Goal: Task Accomplishment & Management: Use online tool/utility

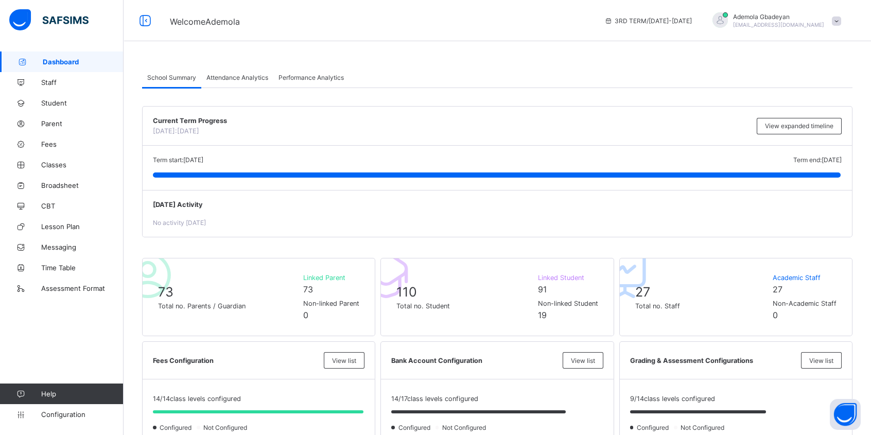
click at [257, 78] on span "Attendance Analytics" at bounding box center [237, 78] width 62 height 8
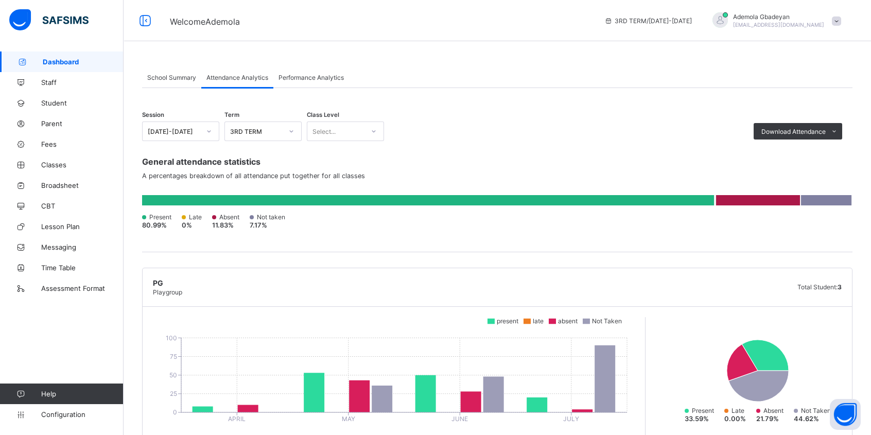
click at [162, 74] on span "School Summary" at bounding box center [171, 78] width 49 height 8
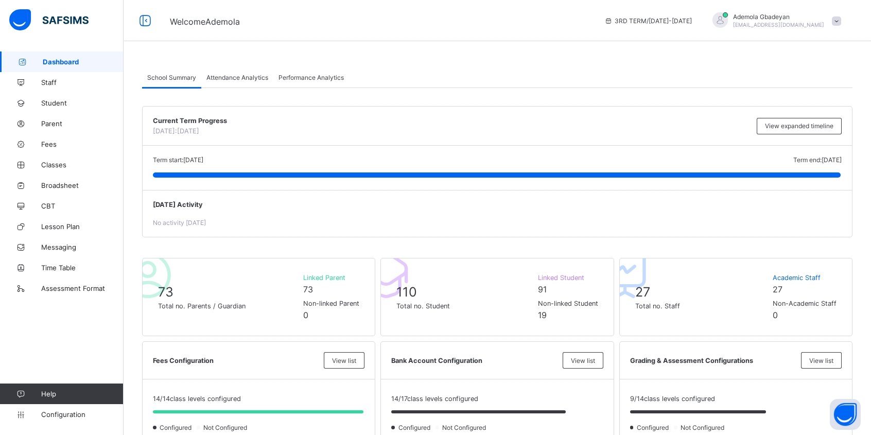
click at [55, 161] on span "Classes" at bounding box center [82, 165] width 82 height 8
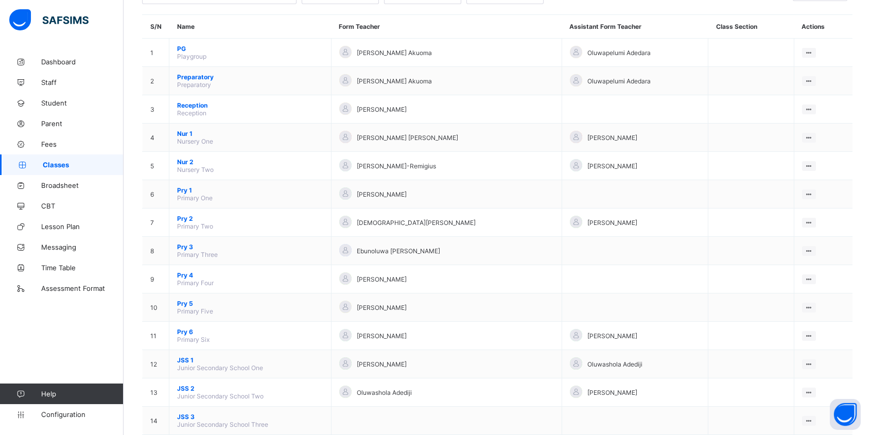
scroll to position [96, 0]
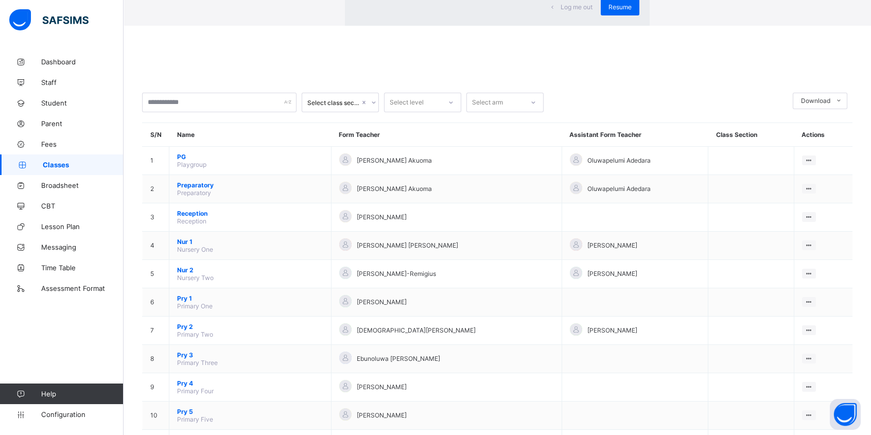
click at [609, 11] on span "Resume" at bounding box center [620, 7] width 23 height 8
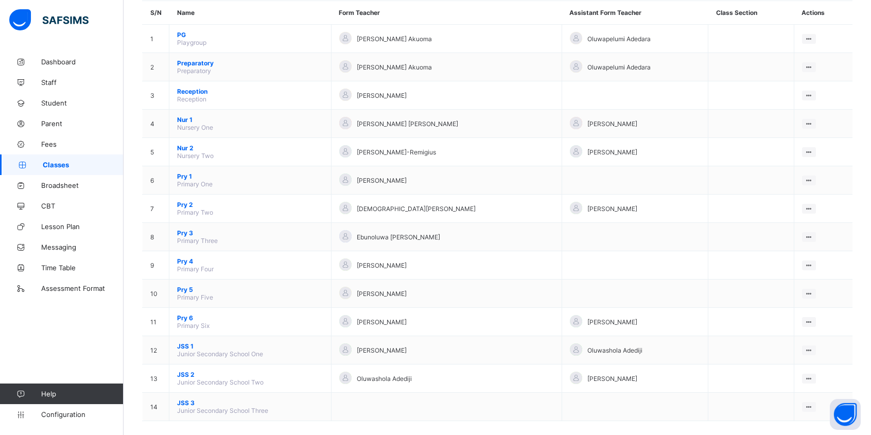
scroll to position [0, 0]
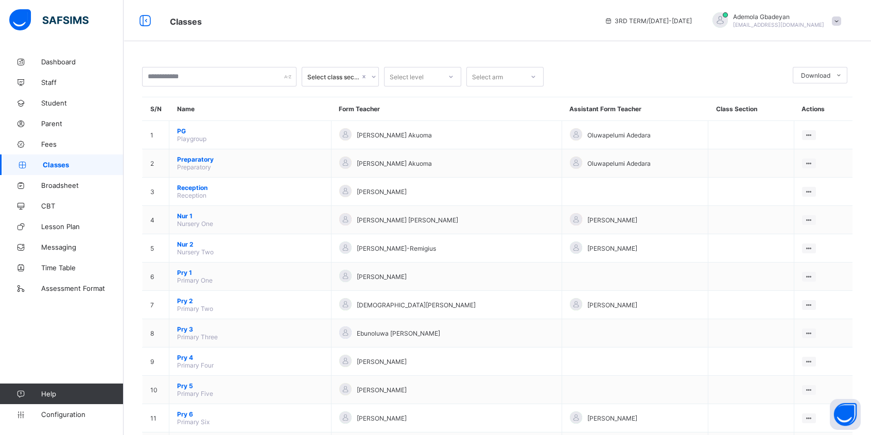
click at [56, 136] on link "Fees" at bounding box center [62, 144] width 124 height 21
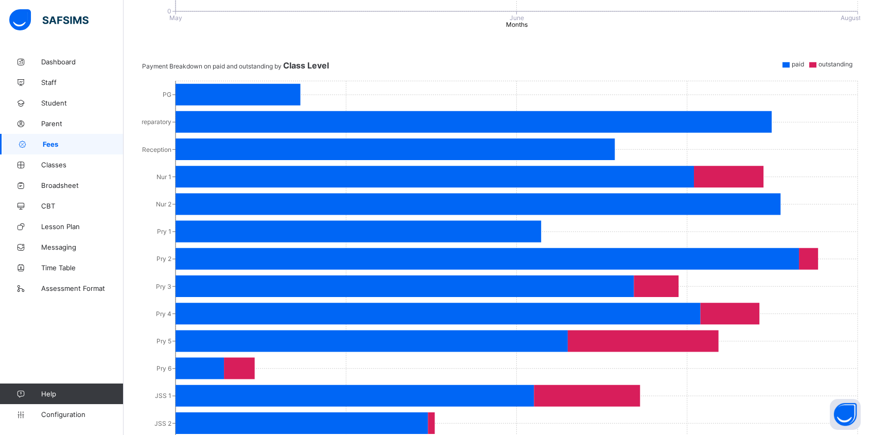
scroll to position [522, 0]
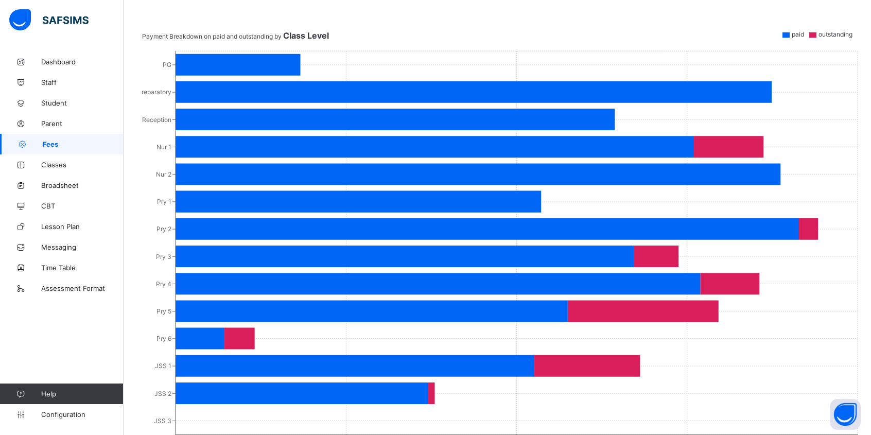
click at [34, 416] on icon at bounding box center [20, 415] width 41 height 8
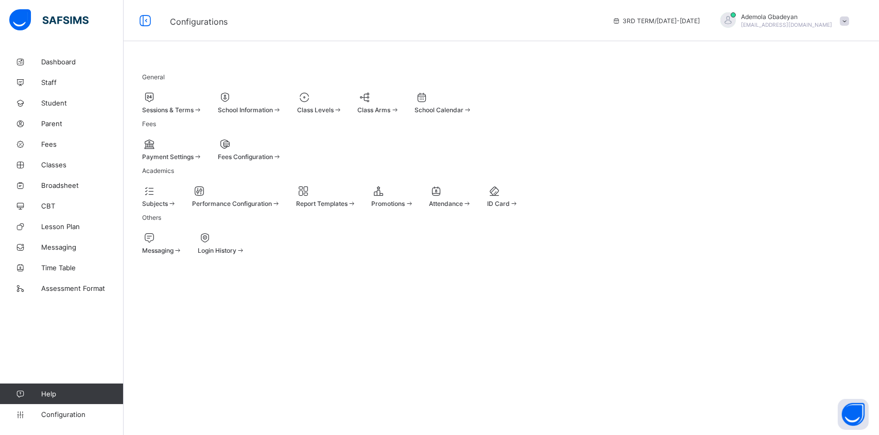
click at [202, 106] on div "Sessions & Terms" at bounding box center [172, 110] width 60 height 8
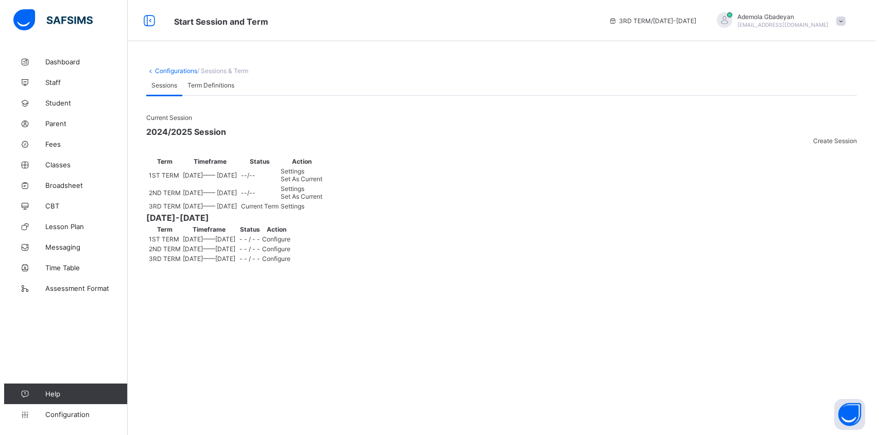
scroll to position [75, 0]
click at [286, 243] on span "Configure" at bounding box center [272, 239] width 28 height 8
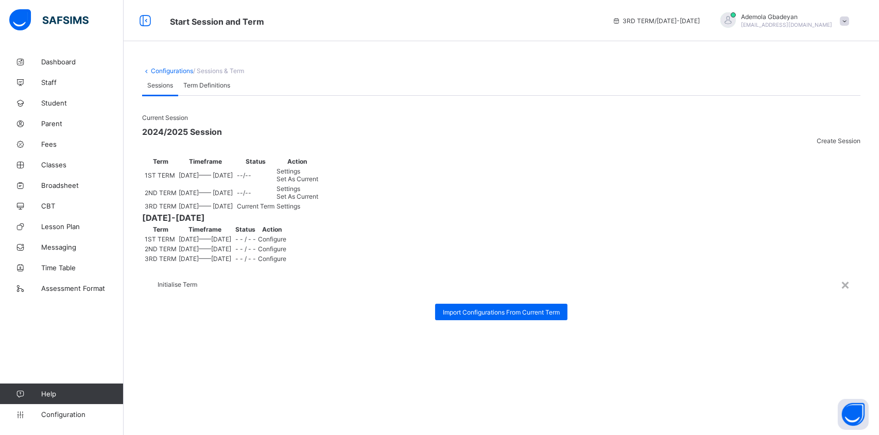
click at [443, 308] on span "Import Configurations From Current Term" at bounding box center [501, 312] width 117 height 8
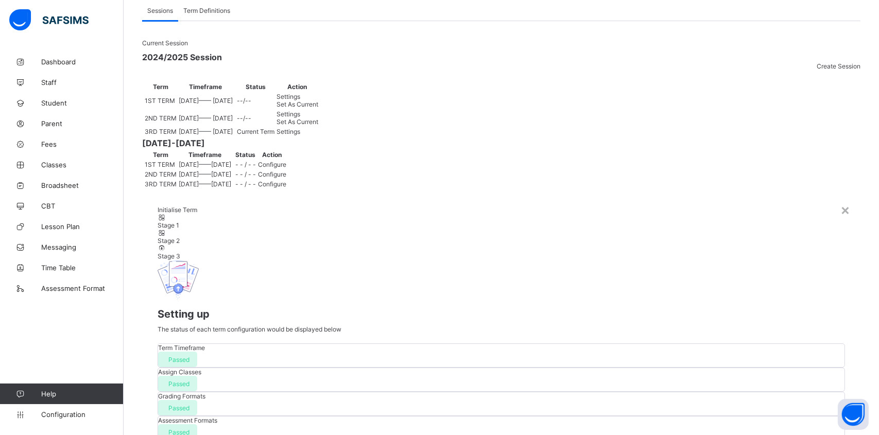
scroll to position [163, 0]
click at [840, 201] on div "×" at bounding box center [845, 210] width 10 height 18
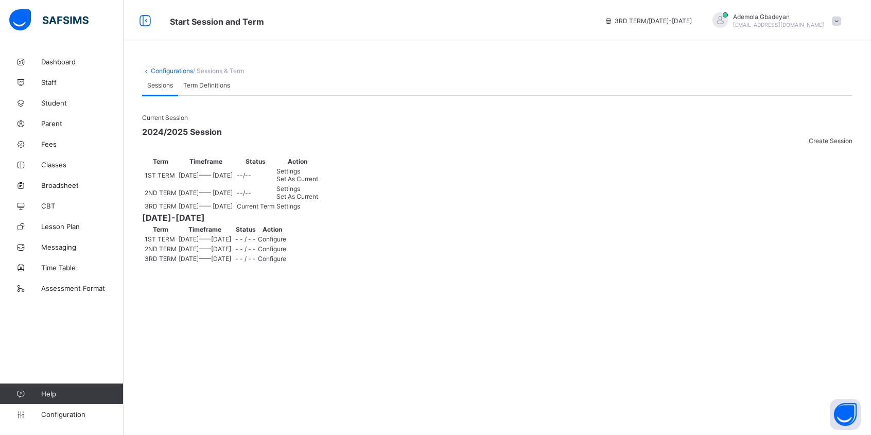
click at [286, 243] on span "Configure" at bounding box center [272, 239] width 28 height 8
click at [840, 275] on div "×" at bounding box center [845, 284] width 10 height 18
click at [286, 243] on span "Configure" at bounding box center [272, 239] width 28 height 8
click at [840, 275] on div "×" at bounding box center [845, 284] width 10 height 18
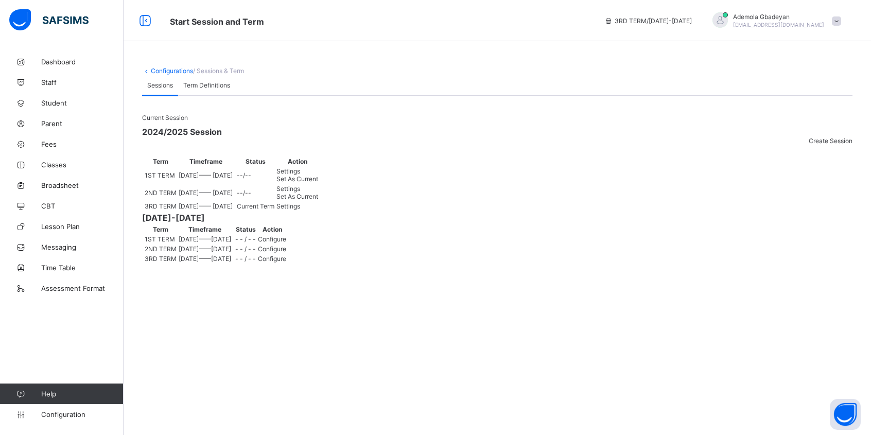
scroll to position [0, 0]
click at [212, 89] on span "Term Definitions" at bounding box center [206, 85] width 47 height 8
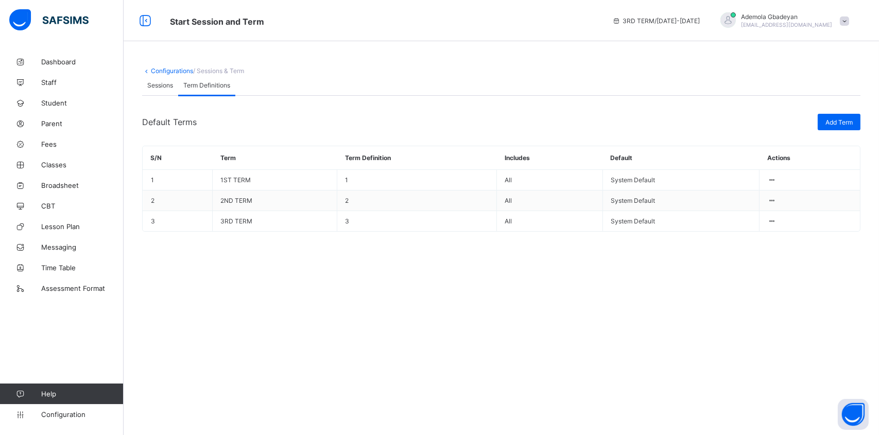
click at [157, 89] on span "Sessions" at bounding box center [160, 85] width 26 height 8
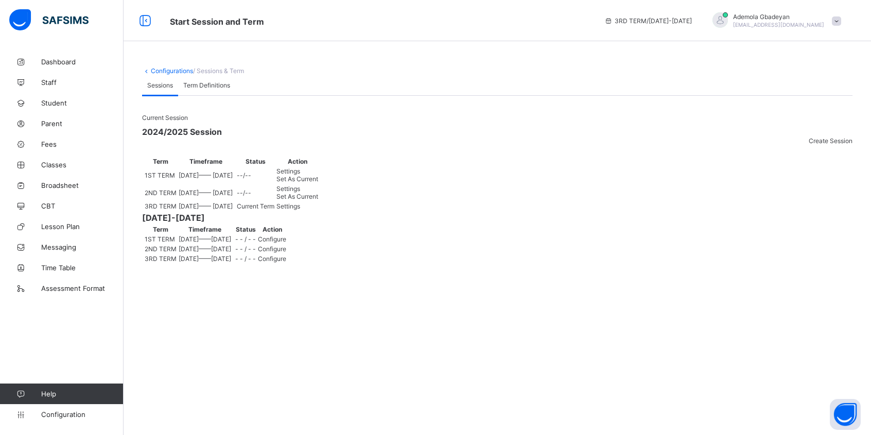
click at [63, 224] on span "Lesson Plan" at bounding box center [82, 226] width 82 height 8
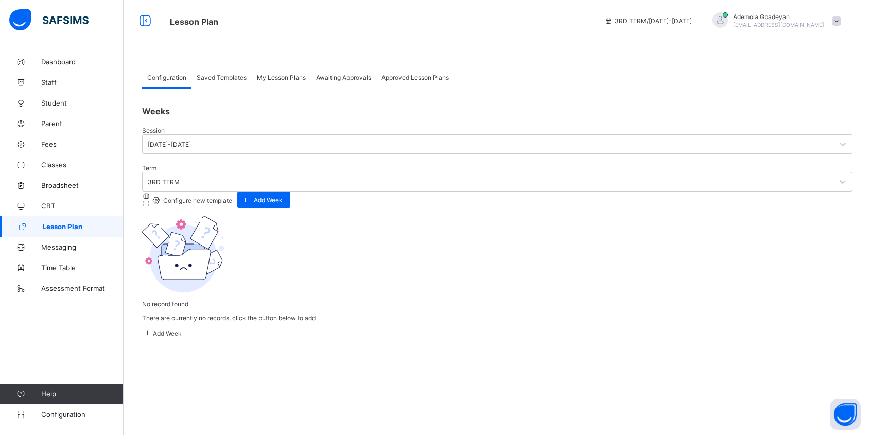
click at [232, 197] on span "Configure new template" at bounding box center [197, 201] width 71 height 8
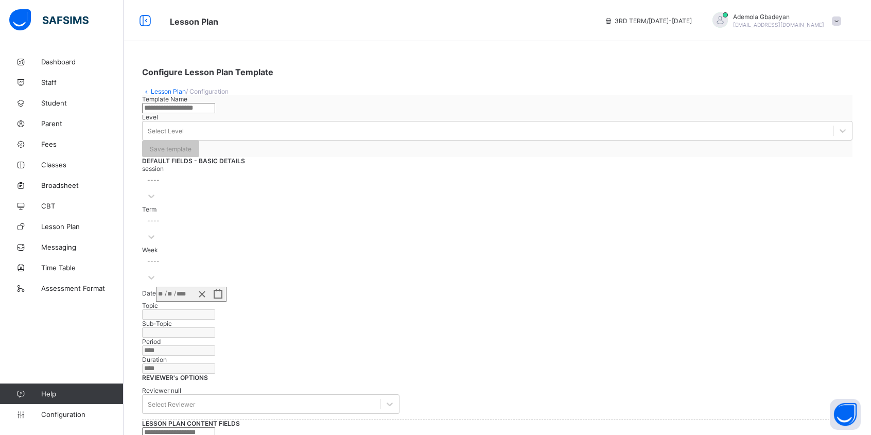
click at [215, 113] on input "text" at bounding box center [178, 108] width 73 height 10
click at [245, 165] on span "DEFAULT FIELDS - BASIC DETAILS" at bounding box center [193, 161] width 103 height 8
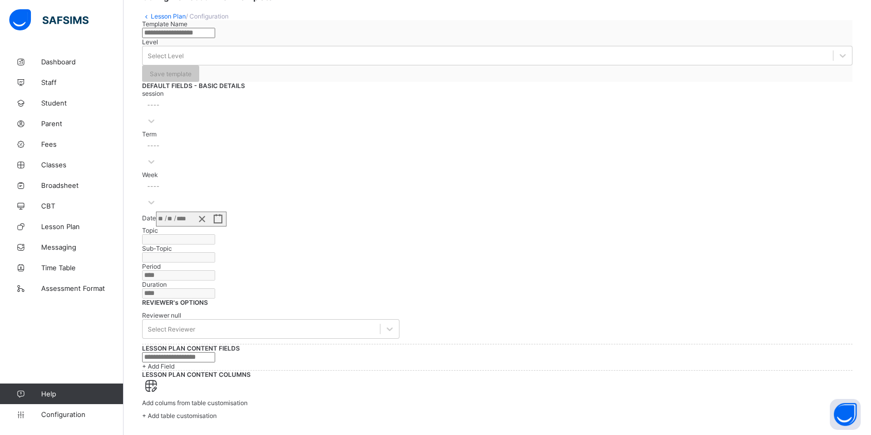
scroll to position [103, 0]
click at [246, 130] on div "session ----" at bounding box center [497, 110] width 711 height 41
click at [251, 129] on div "session ----" at bounding box center [497, 110] width 711 height 41
click at [834, 46] on div at bounding box center [843, 55] width 19 height 19
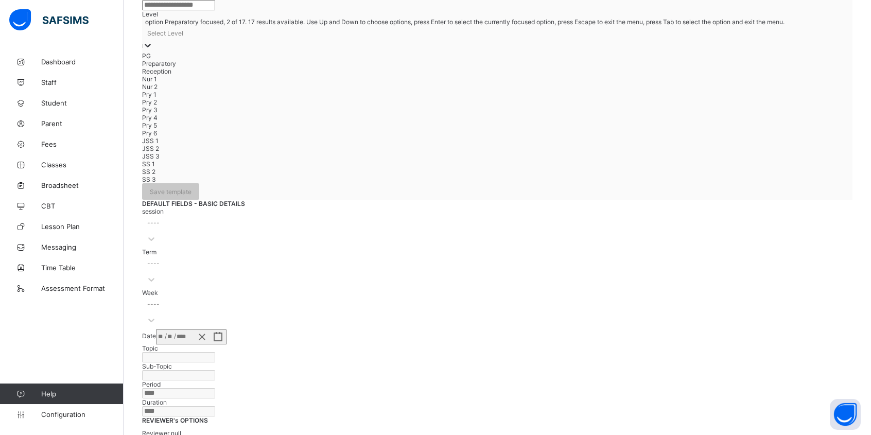
click at [245, 200] on span at bounding box center [245, 204] width 0 height 8
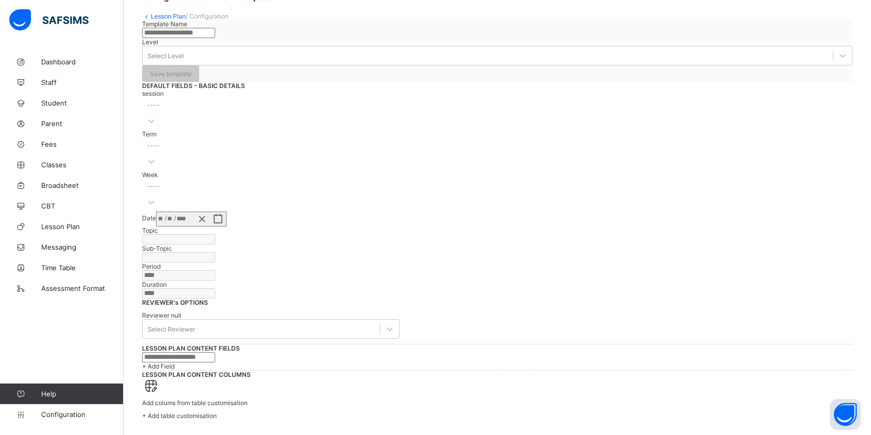
scroll to position [360, 0]
click at [175, 362] on span "+ Add Field" at bounding box center [158, 366] width 32 height 8
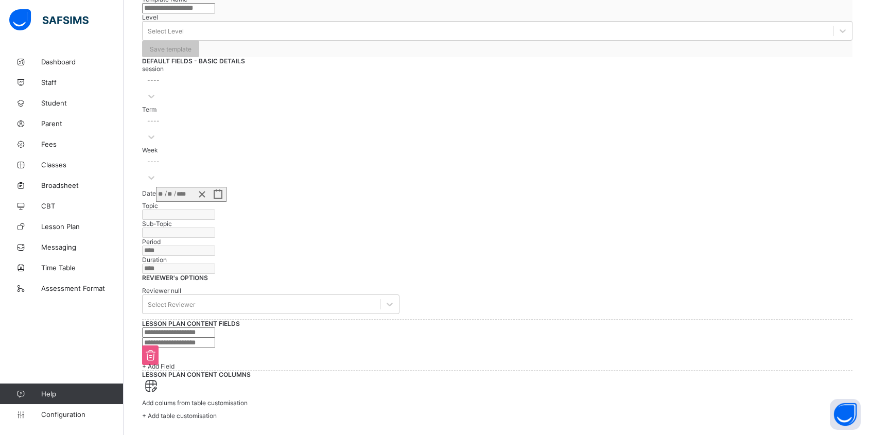
click at [215, 338] on input "text" at bounding box center [178, 343] width 73 height 10
click at [159, 348] on icon at bounding box center [150, 355] width 16 height 14
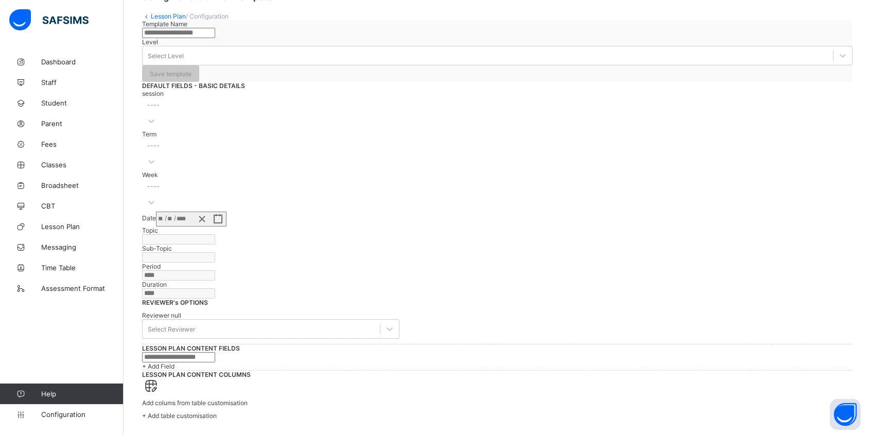
click at [217, 412] on span "+ Add table customisation" at bounding box center [179, 416] width 75 height 8
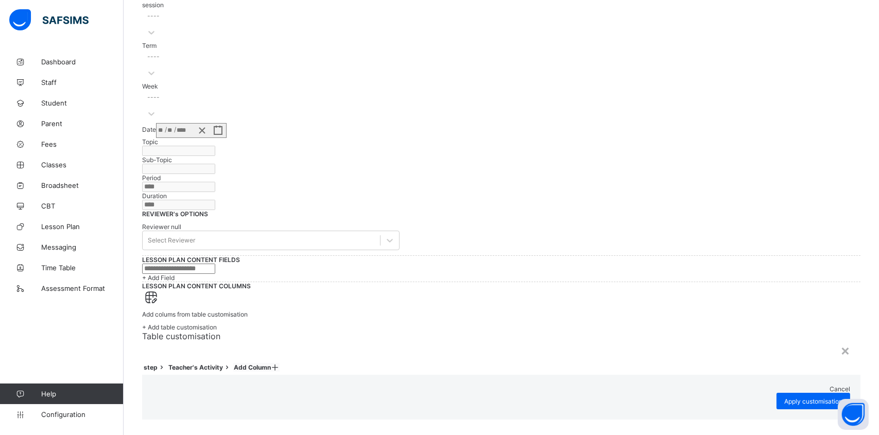
click at [280, 364] on icon at bounding box center [275, 368] width 9 height 8
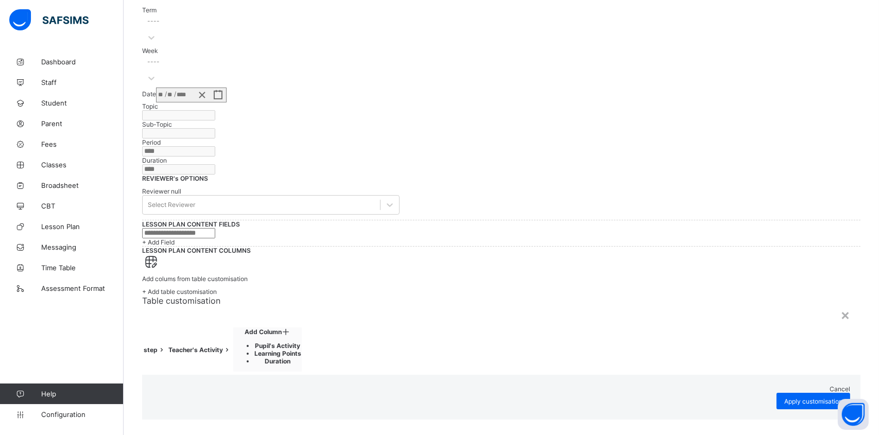
click at [654, 296] on div "Table customisation step Teacher's Activity Add Column Pupil's Activity Learnin…" at bounding box center [501, 335] width 718 height 79
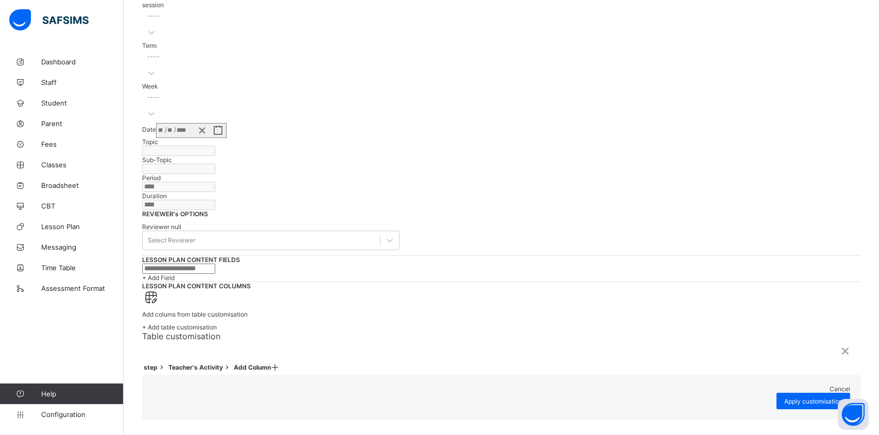
click at [840, 341] on div "×" at bounding box center [845, 350] width 10 height 18
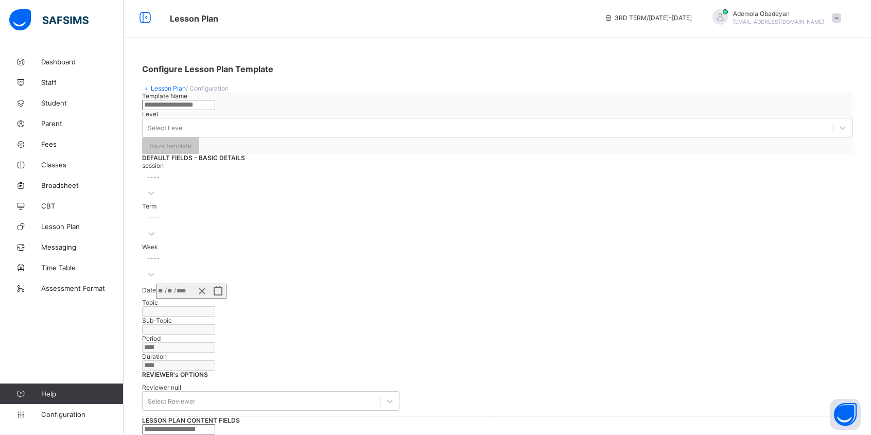
scroll to position [0, 0]
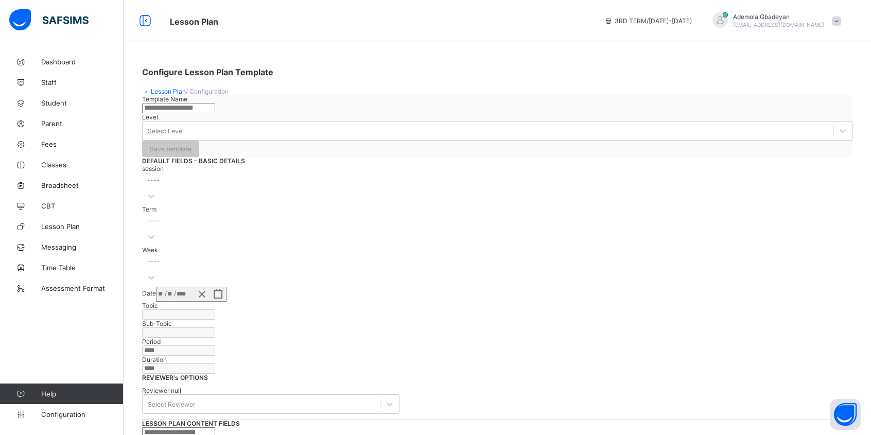
click at [79, 266] on span "Time Table" at bounding box center [82, 268] width 82 height 8
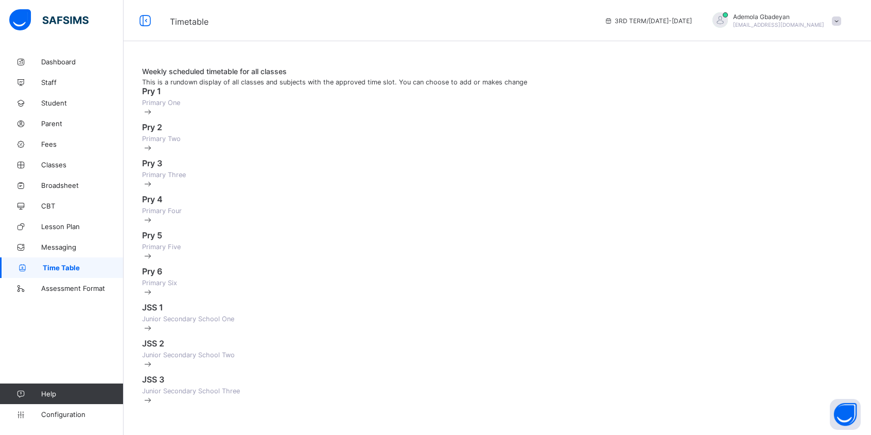
click at [161, 96] on span "Pry 1" at bounding box center [151, 91] width 19 height 10
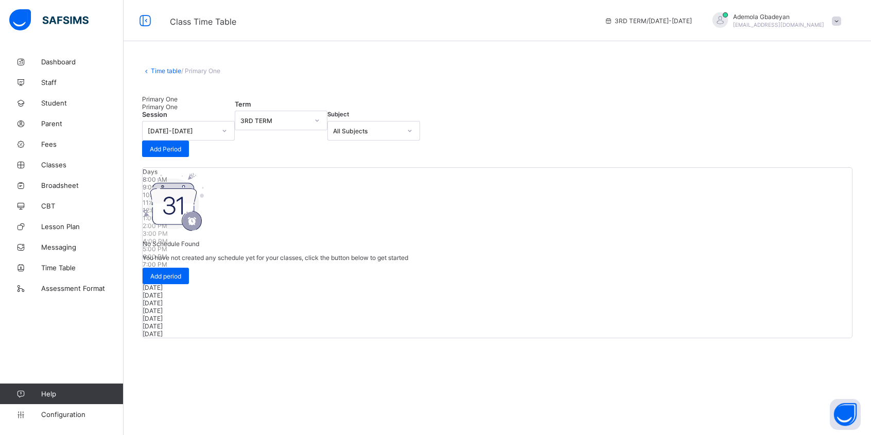
click at [46, 206] on span "CBT" at bounding box center [82, 206] width 82 height 8
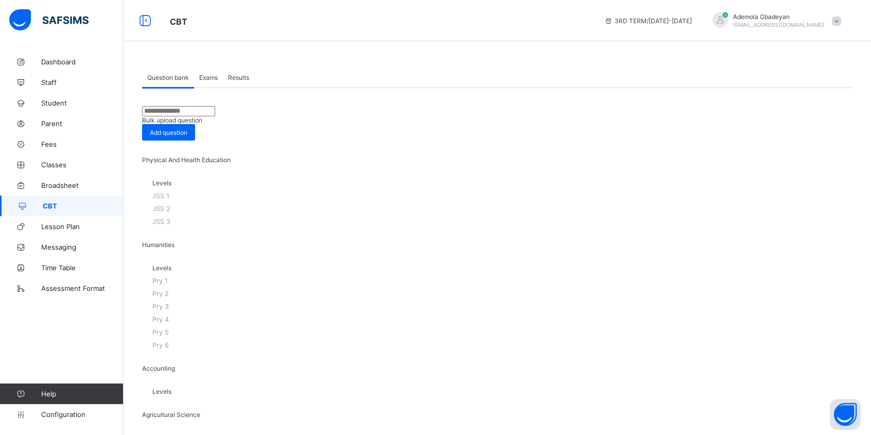
click at [211, 73] on div "Exams" at bounding box center [208, 77] width 29 height 21
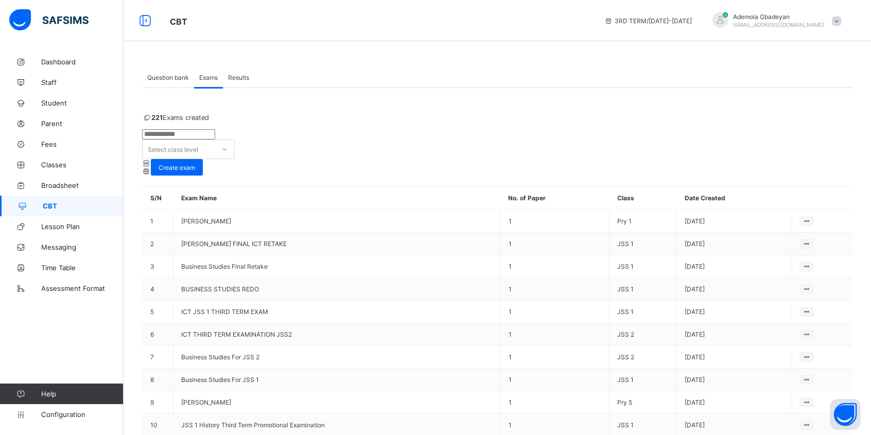
click at [241, 80] on span "Results" at bounding box center [238, 78] width 21 height 8
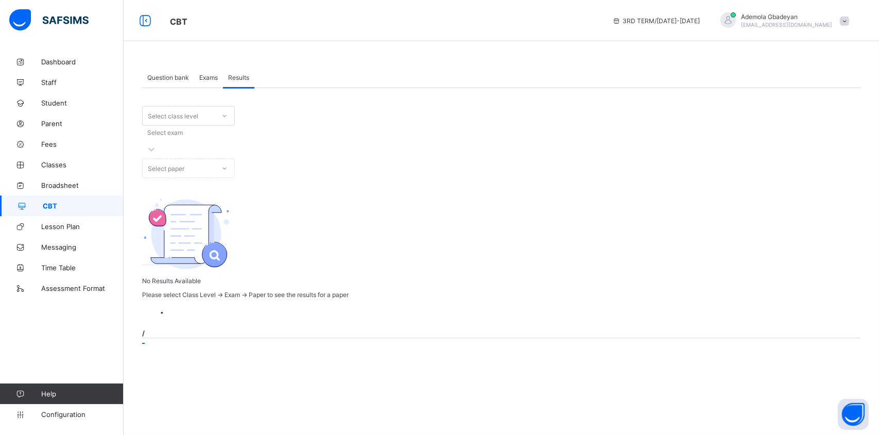
click at [156, 79] on span "Question bank" at bounding box center [168, 78] width 42 height 8
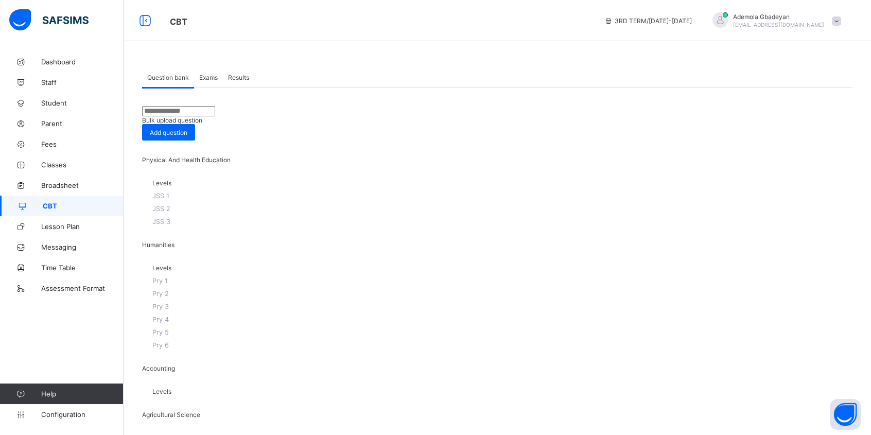
click at [56, 62] on span "Dashboard" at bounding box center [82, 62] width 82 height 8
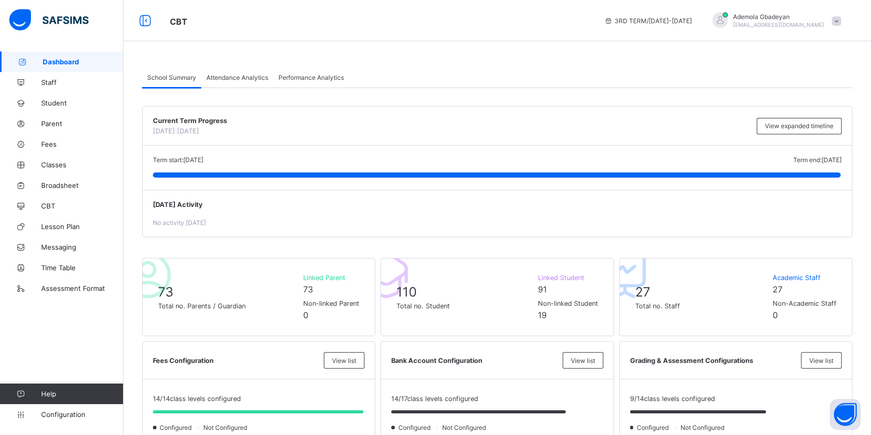
click at [148, 26] on icon at bounding box center [145, 20] width 18 height 15
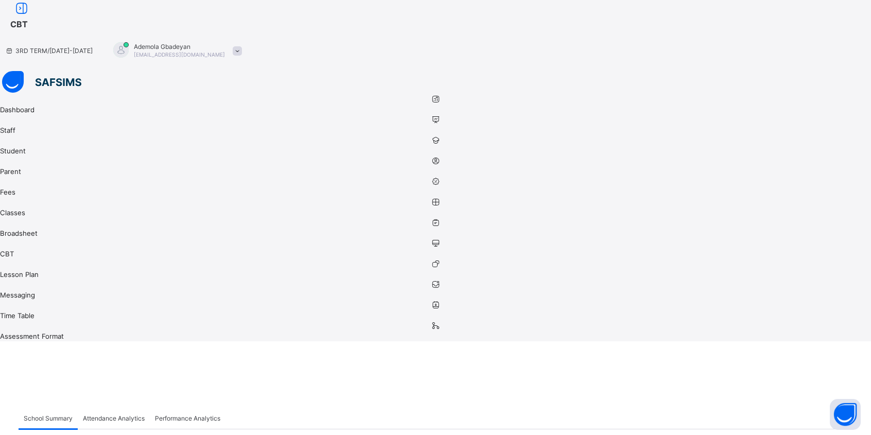
click at [30, 16] on icon at bounding box center [22, 8] width 18 height 15
